Goal: Task Accomplishment & Management: Use online tool/utility

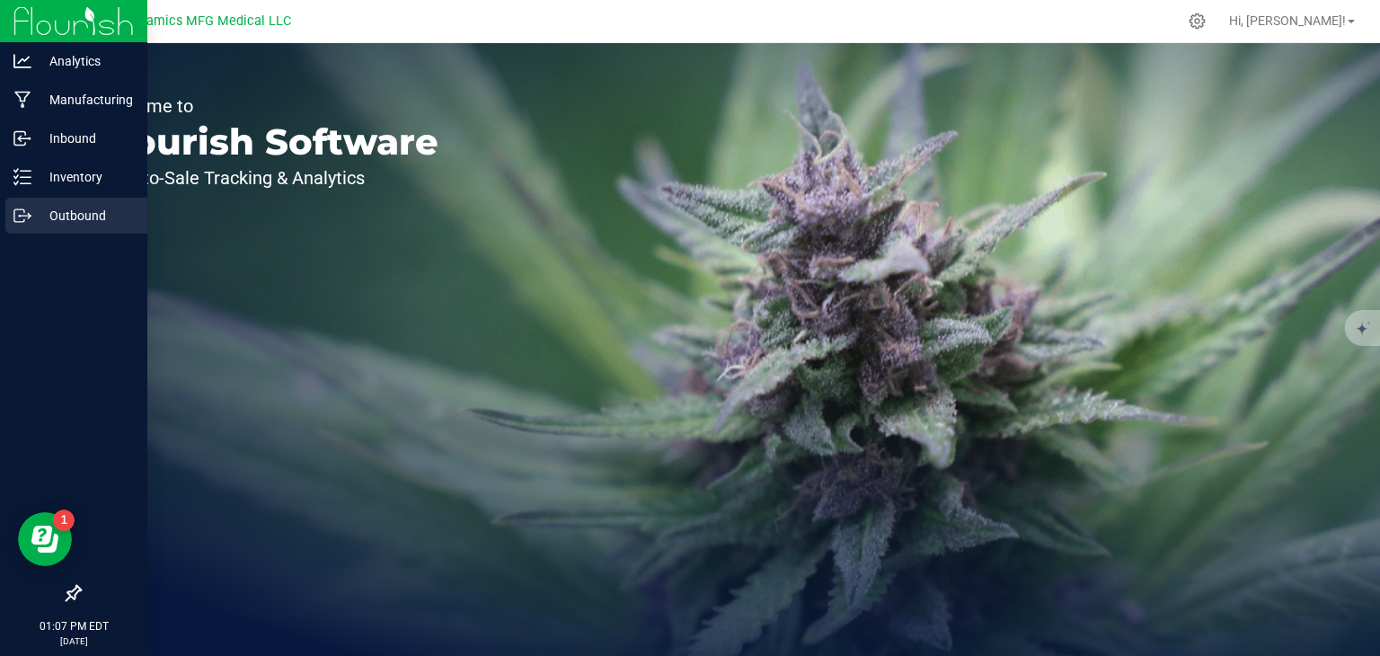
click at [25, 227] on div "Outbound" at bounding box center [76, 216] width 142 height 36
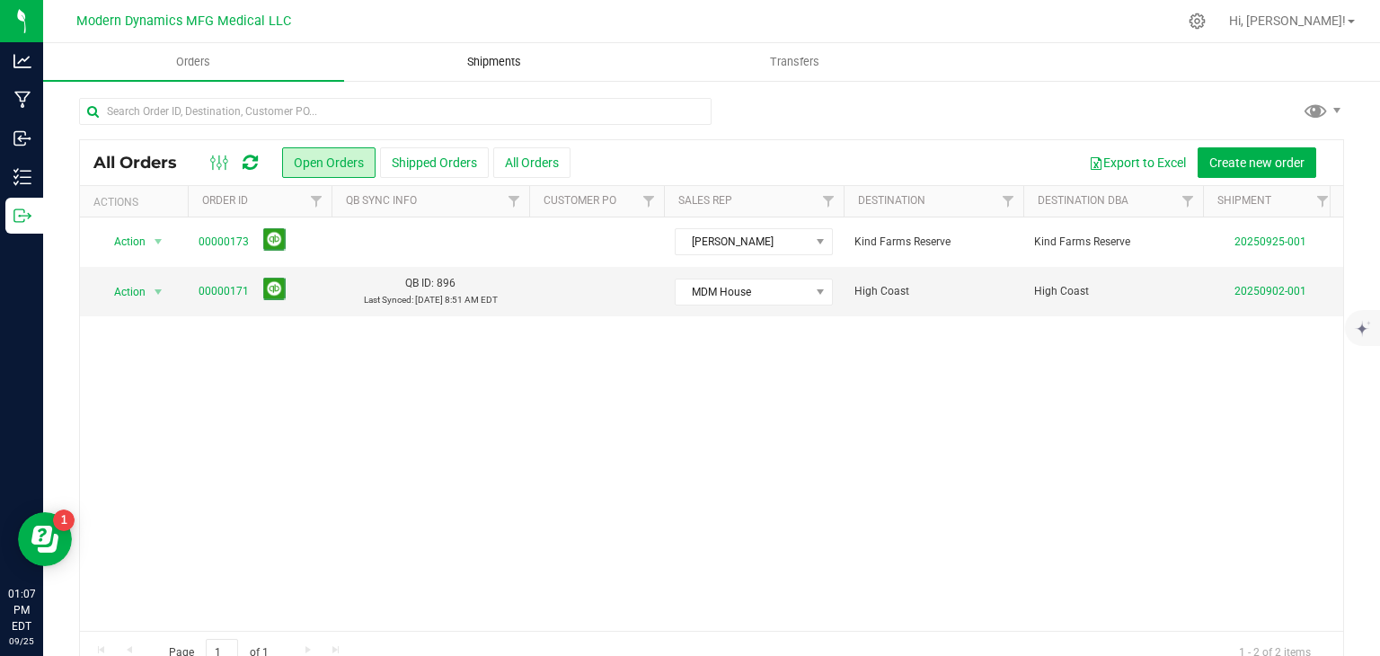
click at [464, 64] on span "Shipments" at bounding box center [494, 62] width 102 height 16
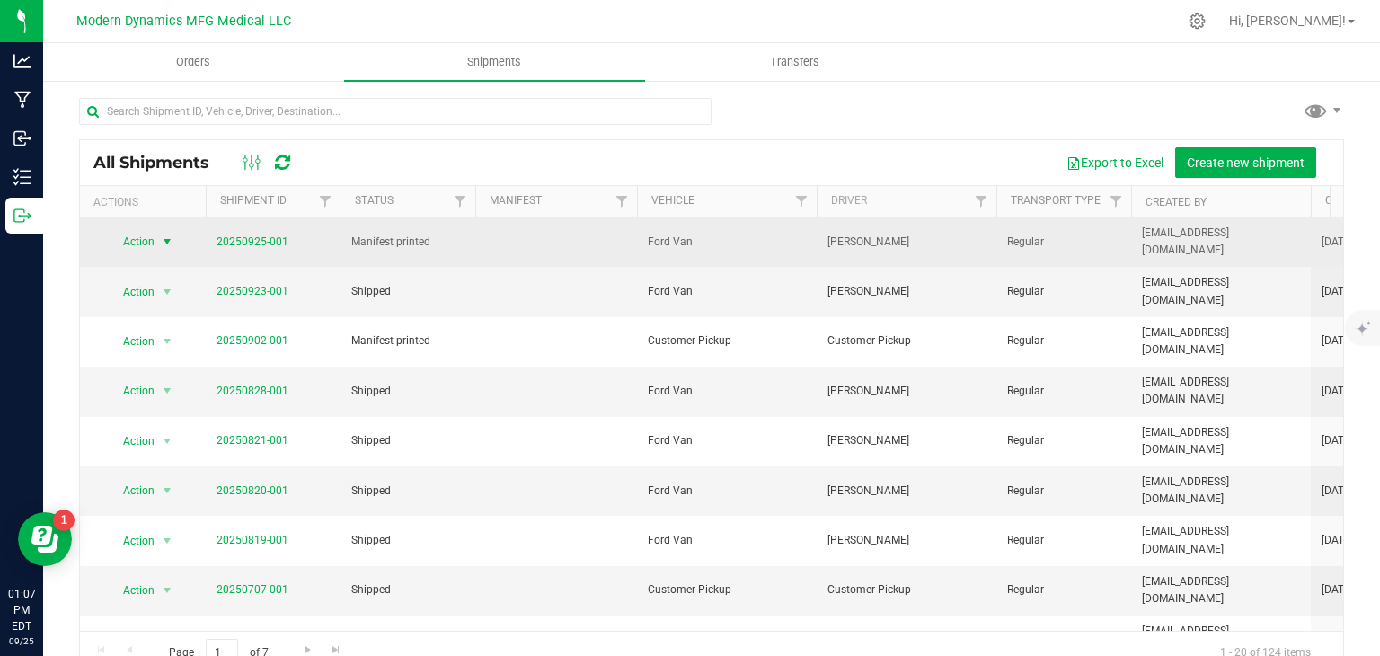
click at [156, 238] on span "select" at bounding box center [167, 241] width 22 height 25
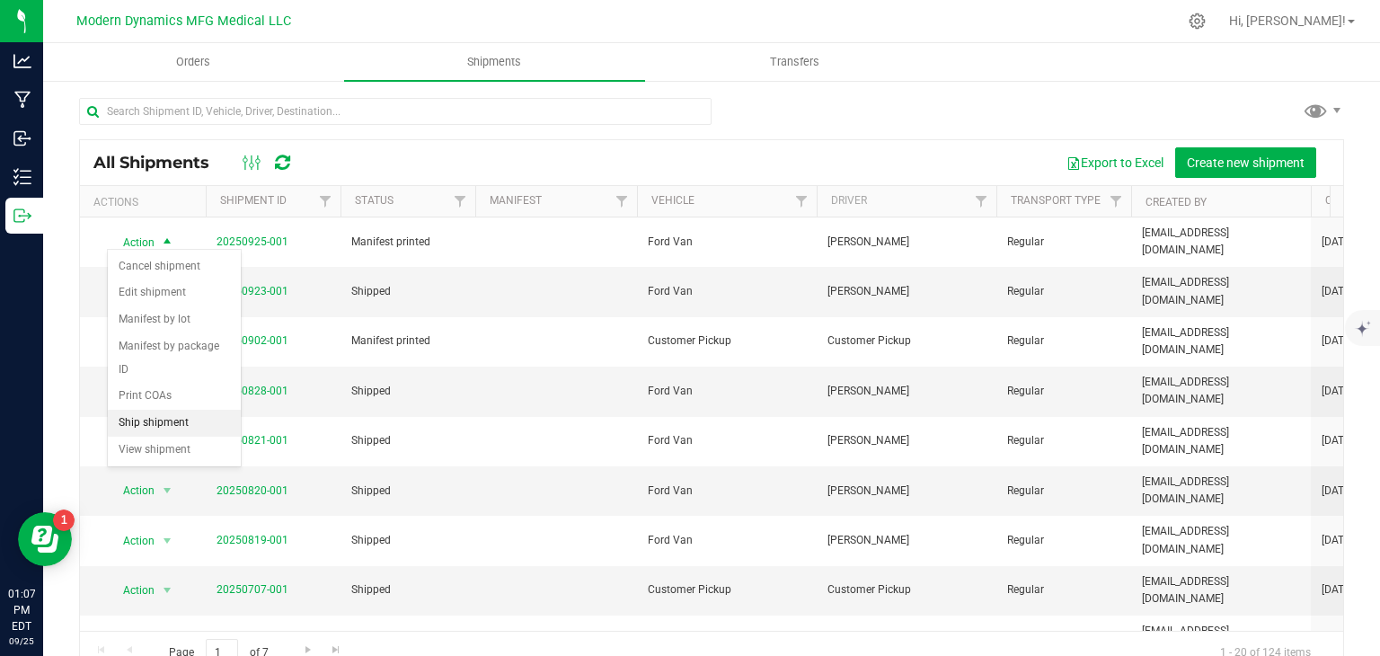
click at [139, 410] on li "Ship shipment" at bounding box center [174, 423] width 133 height 27
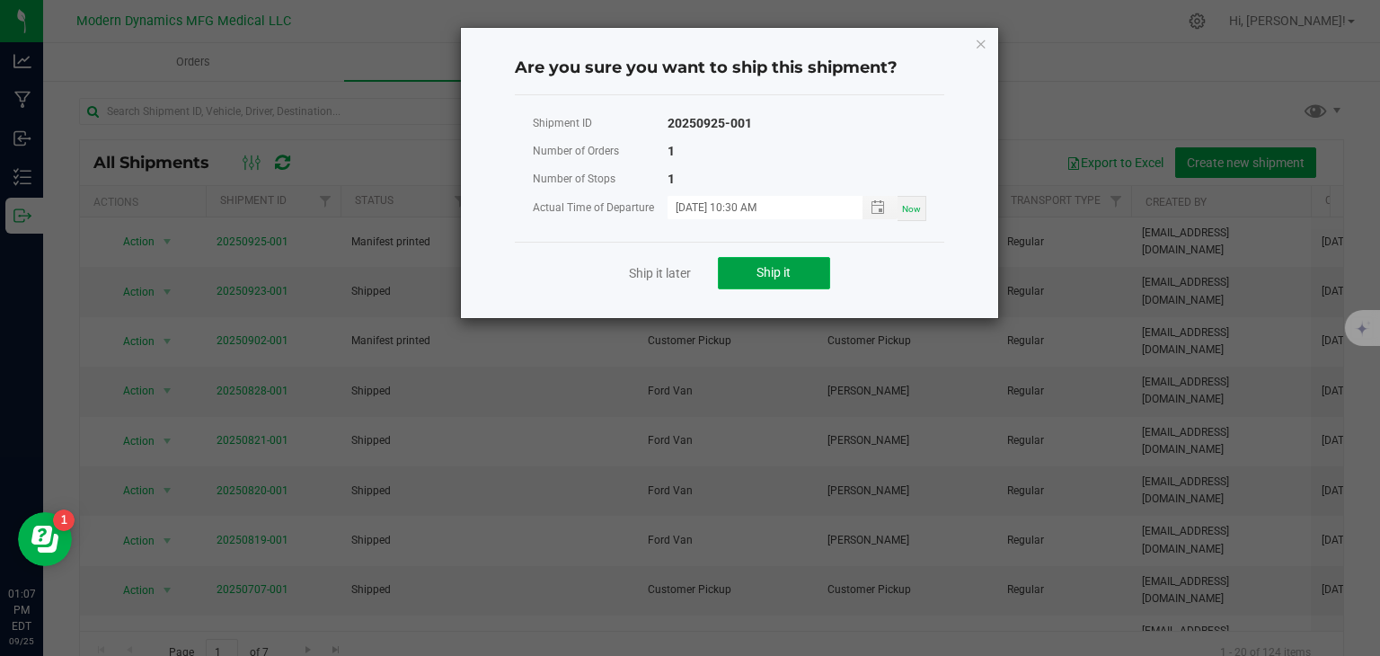
click at [731, 288] on button "Ship it" at bounding box center [774, 273] width 112 height 32
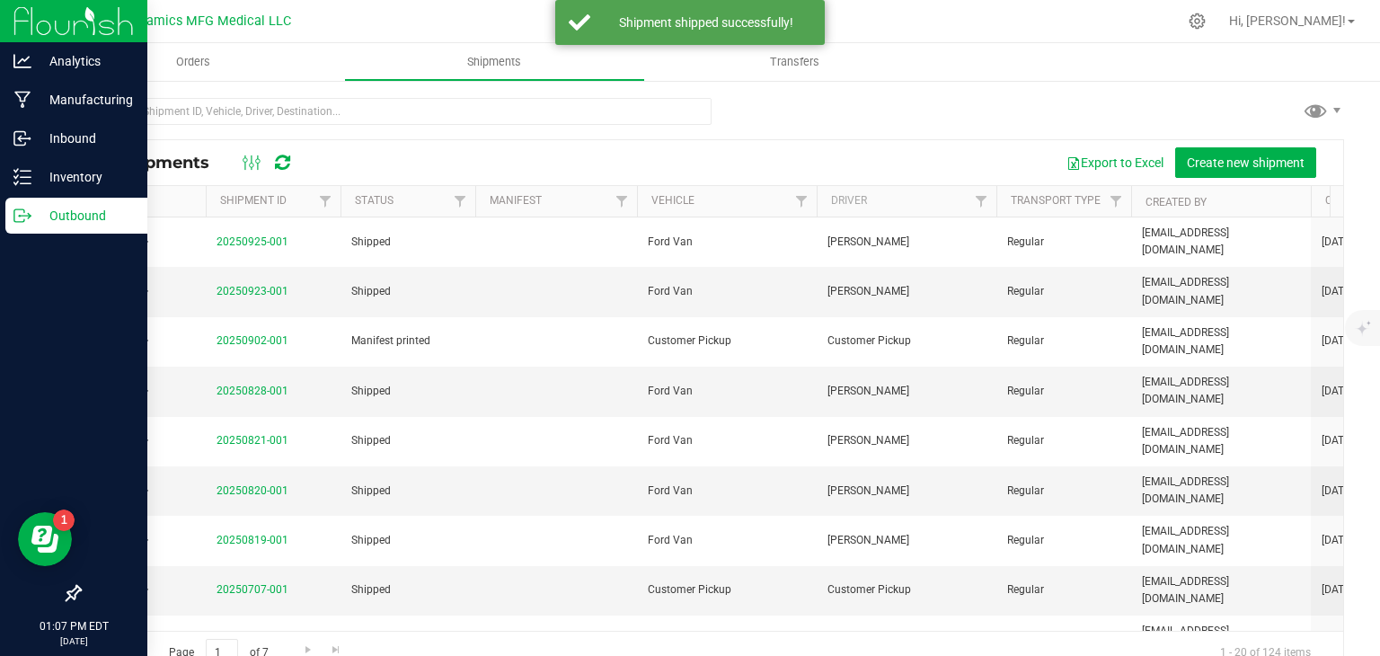
click at [0, 225] on link "Outbound" at bounding box center [73, 217] width 147 height 39
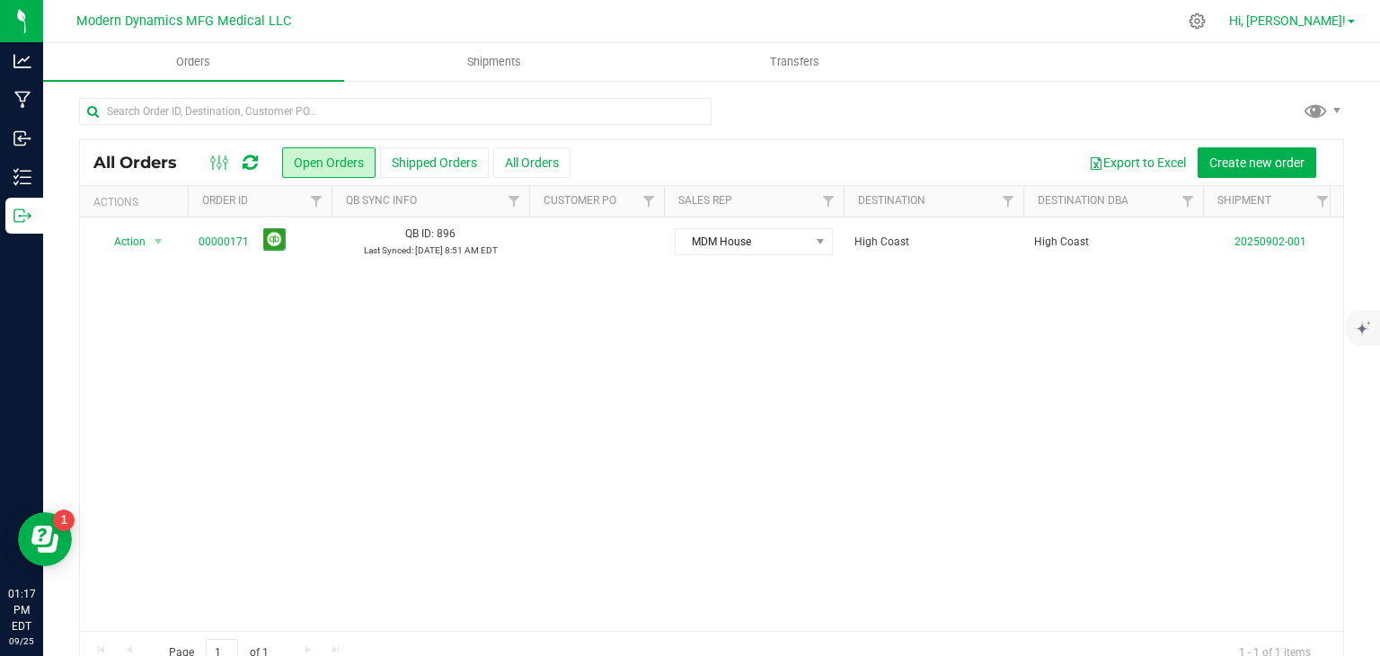
click at [1322, 28] on span "Hi, [PERSON_NAME]!" at bounding box center [1287, 20] width 117 height 14
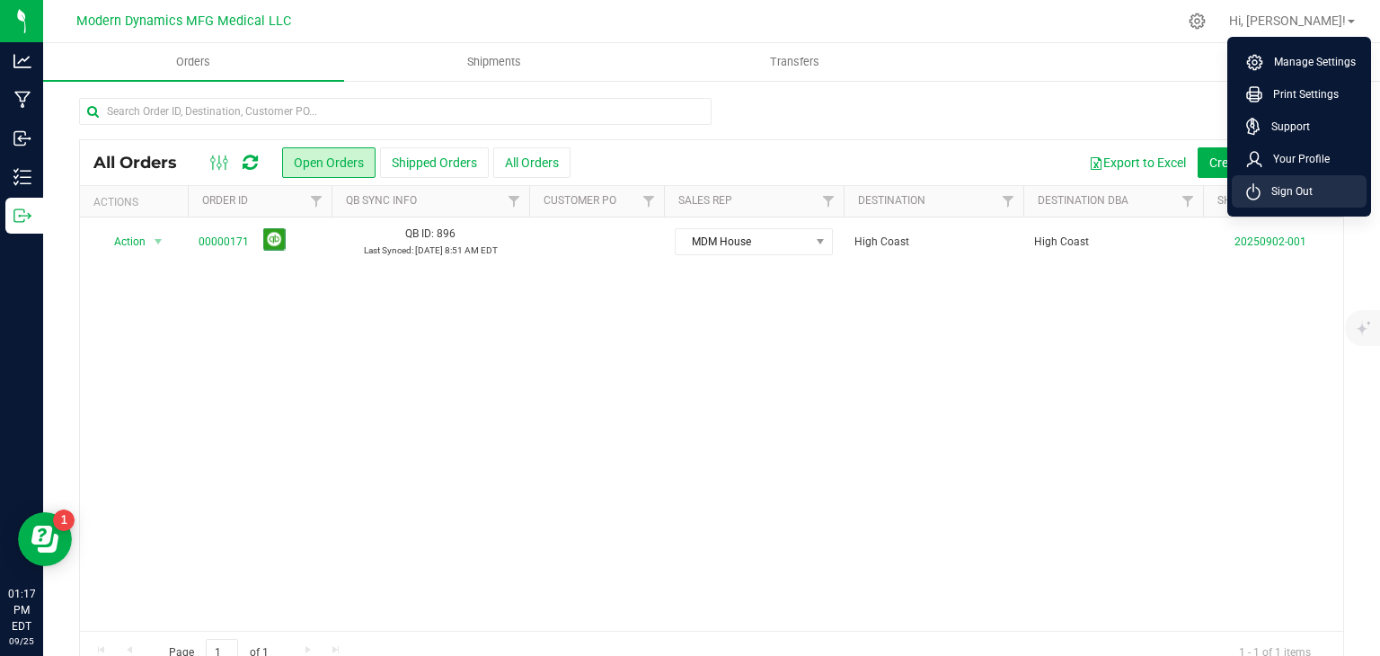
click at [1294, 188] on span "Sign Out" at bounding box center [1286, 191] width 52 height 18
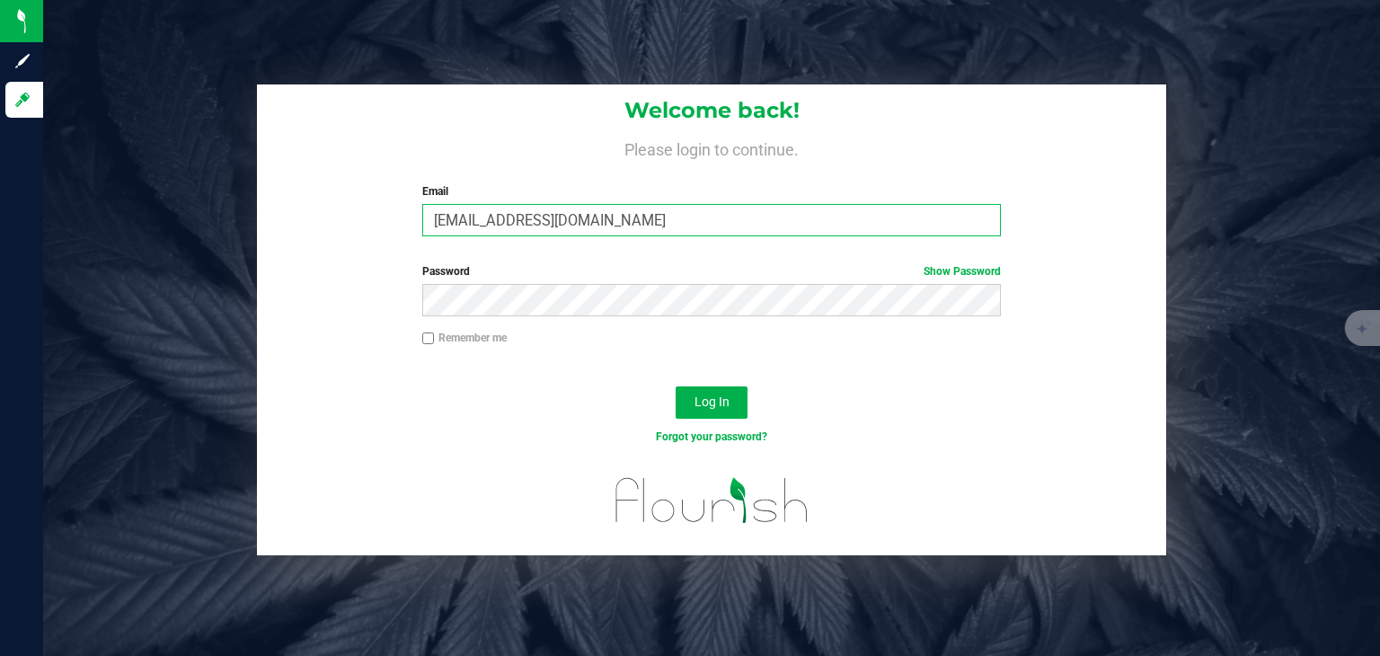
click at [580, 213] on input "[EMAIL_ADDRESS][DOMAIN_NAME]" at bounding box center [711, 220] width 579 height 32
type input "[PERSON_NAME][EMAIL_ADDRESS][DOMAIN_NAME]"
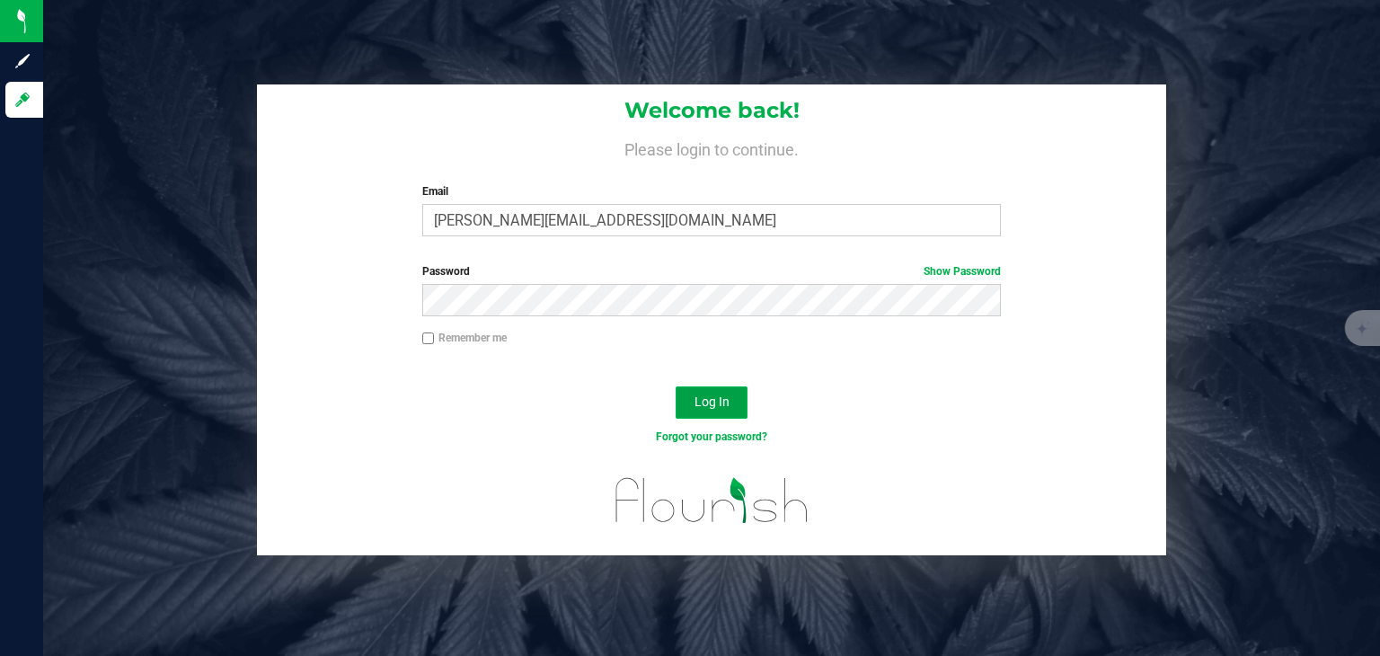
click at [701, 400] on span "Log In" at bounding box center [711, 401] width 35 height 14
